Goal: Navigation & Orientation: Find specific page/section

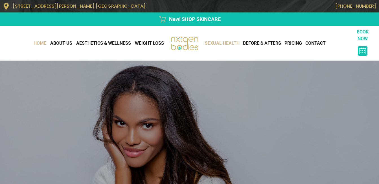
click at [224, 43] on link "Sexual Health" at bounding box center [222, 43] width 38 height 11
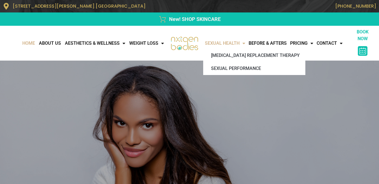
click at [220, 43] on link "Sexual Health" at bounding box center [225, 43] width 44 height 11
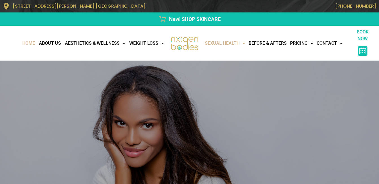
click at [220, 42] on link "Sexual Health" at bounding box center [225, 43] width 44 height 11
click at [278, 44] on link "Before & Afters" at bounding box center [268, 43] width 42 height 11
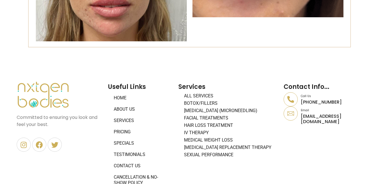
scroll to position [2165, 0]
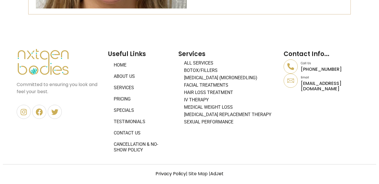
click at [118, 75] on link "About Us" at bounding box center [140, 76] width 65 height 11
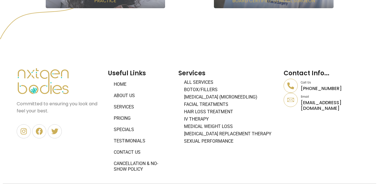
scroll to position [537, 0]
